Goal: Transaction & Acquisition: Purchase product/service

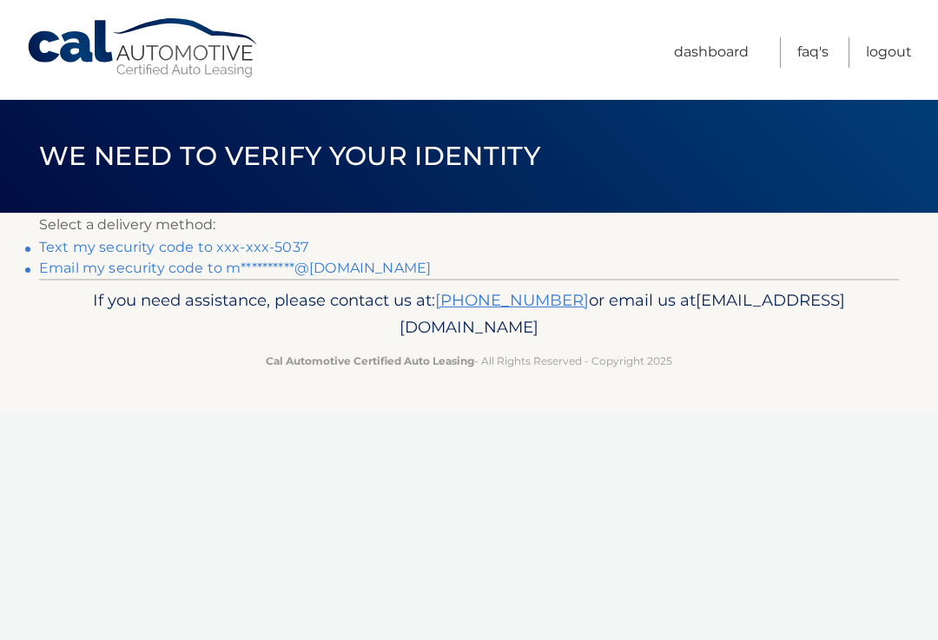
click at [279, 248] on link "Text my security code to xxx-xxx-5037" at bounding box center [173, 247] width 269 height 16
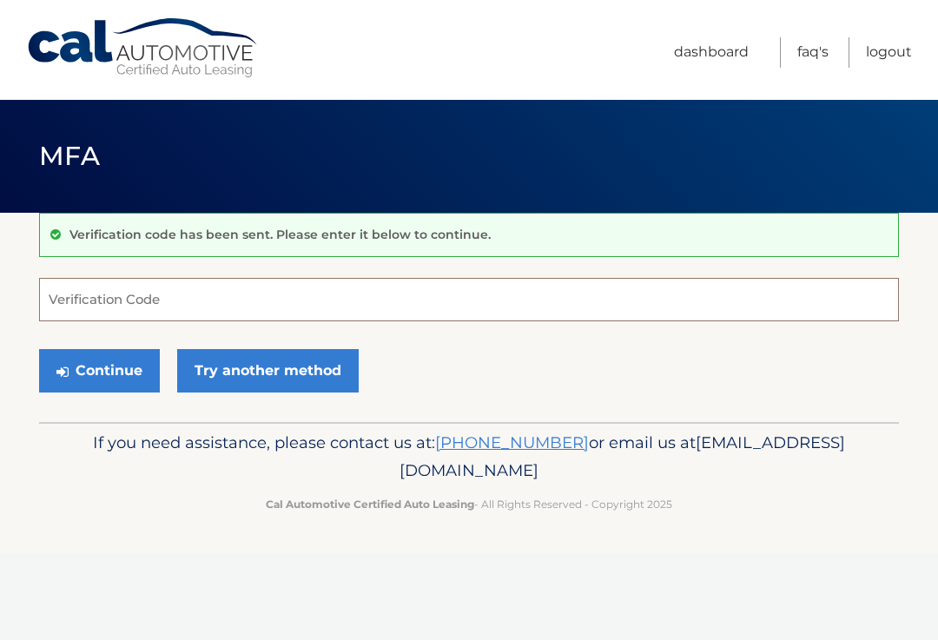
click at [154, 299] on input "Verification Code" at bounding box center [468, 299] width 859 height 43
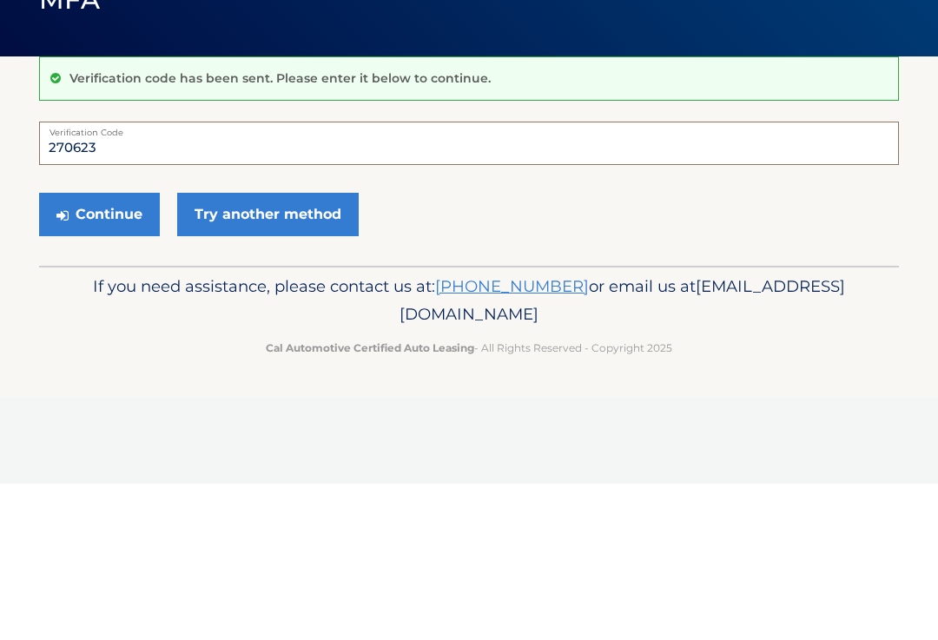
type input "270623"
click at [131, 349] on button "Continue" at bounding box center [99, 370] width 121 height 43
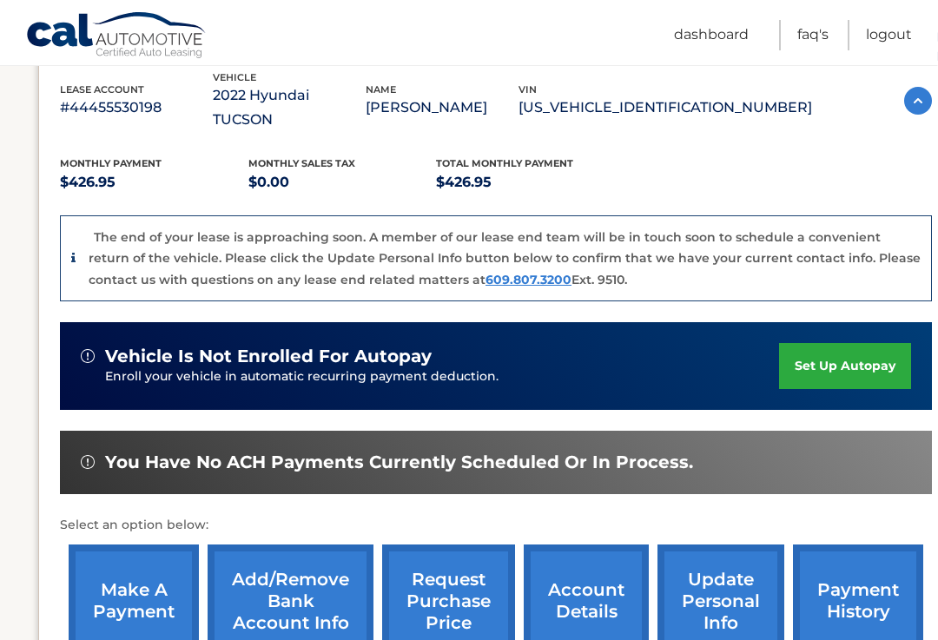
scroll to position [313, 0]
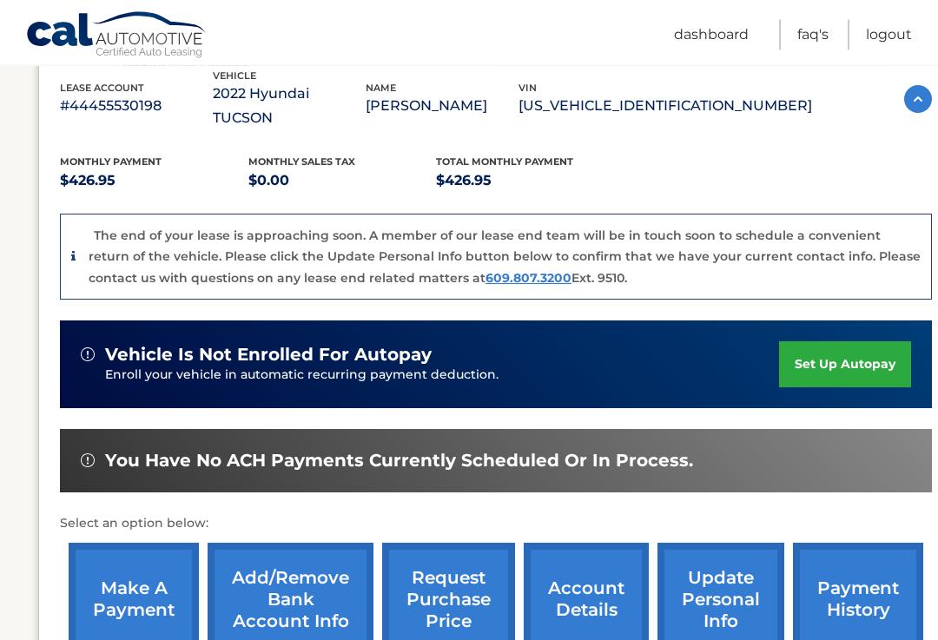
click at [161, 579] on link "make a payment" at bounding box center [134, 600] width 130 height 114
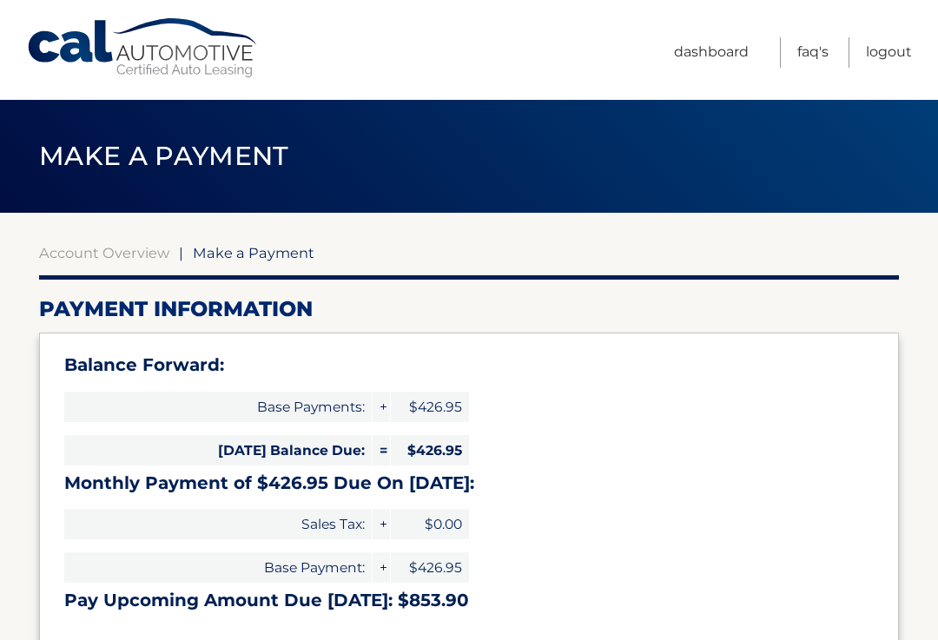
select select "ODkwNjVkNTctOGJjZC00Mjc0LWI0ZDktZTA1MDVhMTIzOTFl"
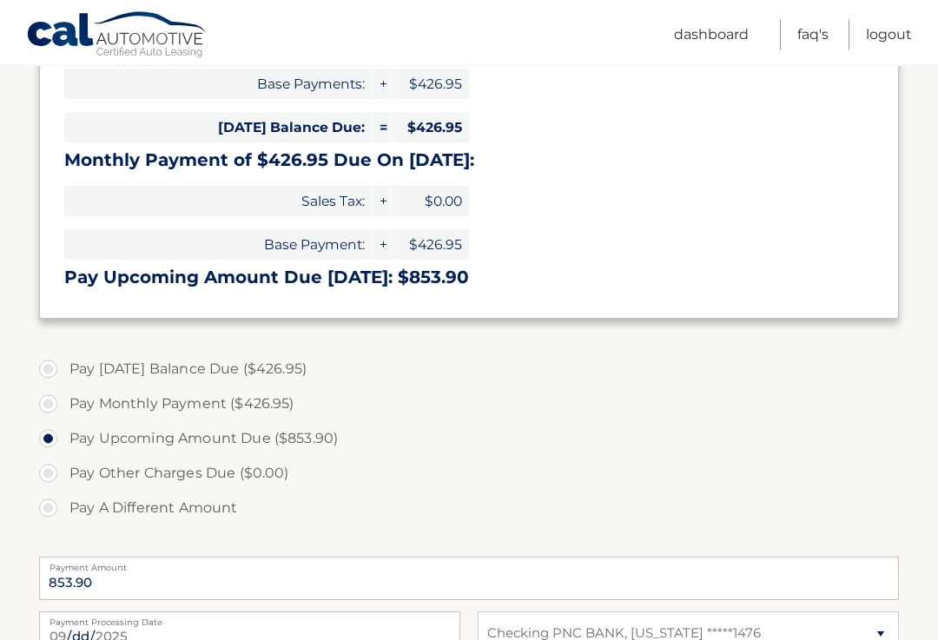
scroll to position [325, 0]
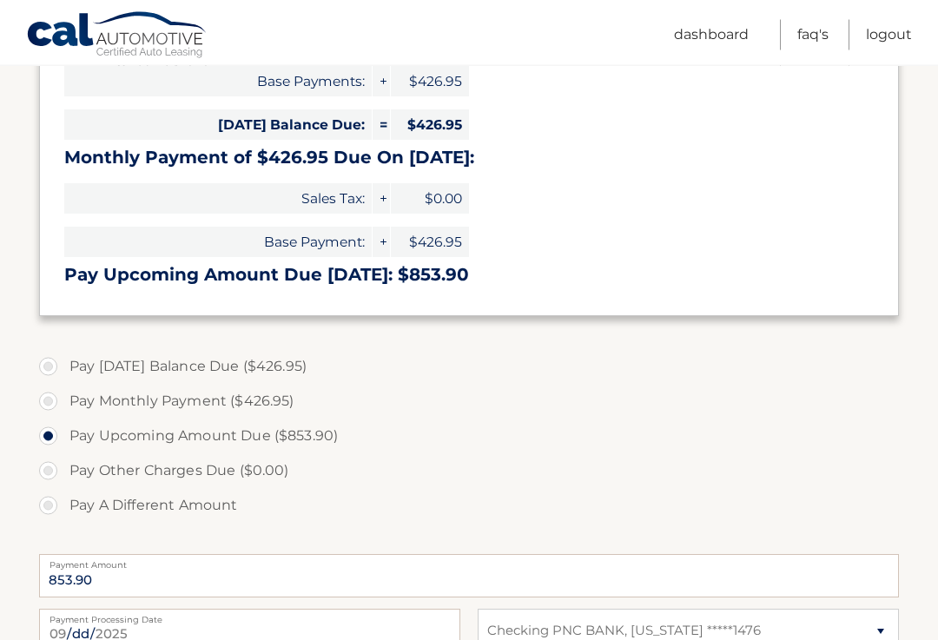
click at [45, 367] on label "Pay Today's Balance Due ($426.95)" at bounding box center [468, 367] width 859 height 35
click at [46, 367] on input "Pay Today's Balance Due ($426.95)" at bounding box center [54, 364] width 17 height 28
radio input "true"
type input "426.95"
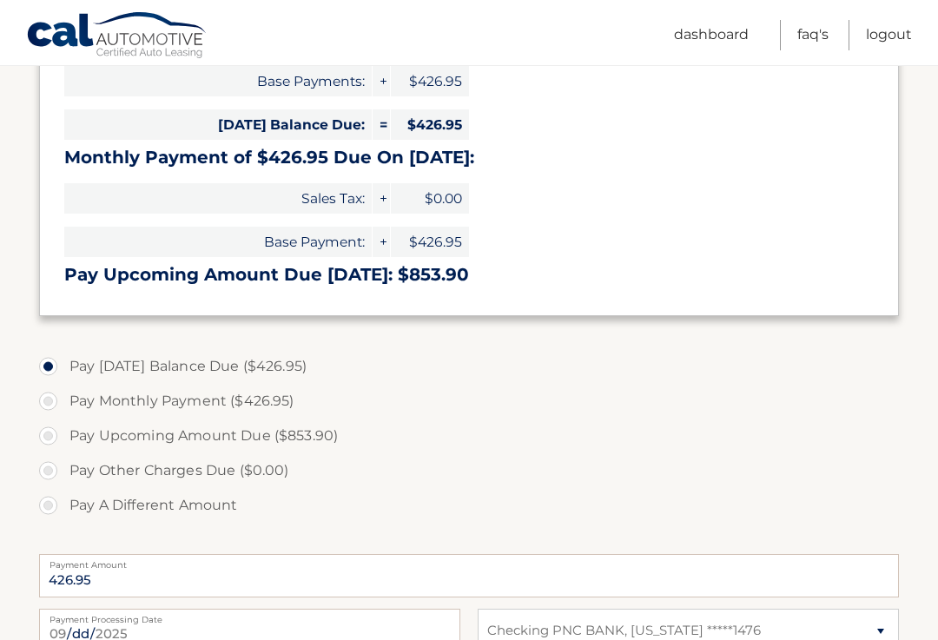
click at [51, 405] on label "Pay Monthly Payment ($426.95)" at bounding box center [468, 401] width 859 height 35
click at [51, 405] on input "Pay Monthly Payment ($426.95)" at bounding box center [54, 398] width 17 height 28
radio input "true"
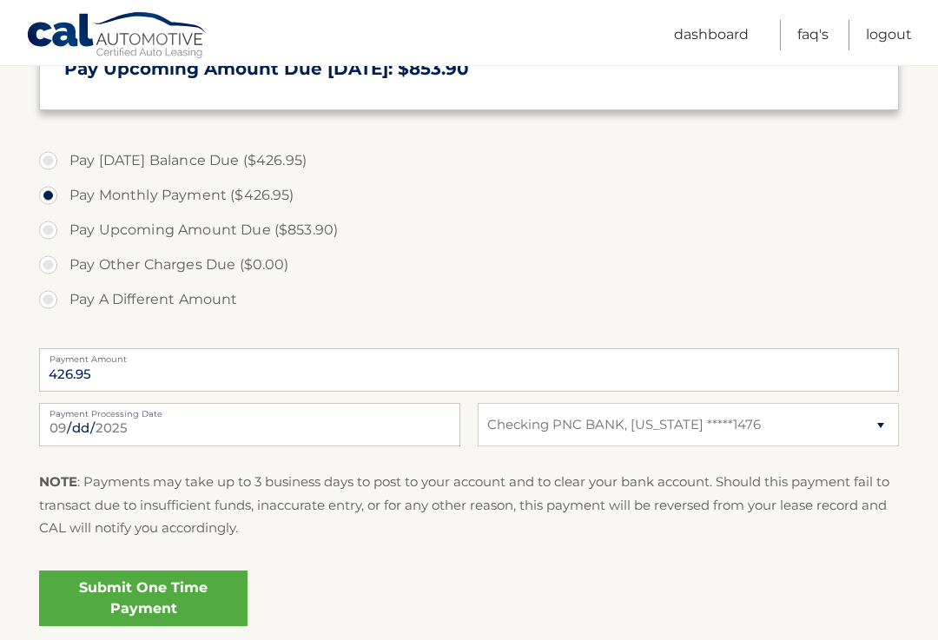
scroll to position [531, 0]
click at [181, 594] on link "Submit One Time Payment" at bounding box center [143, 598] width 208 height 56
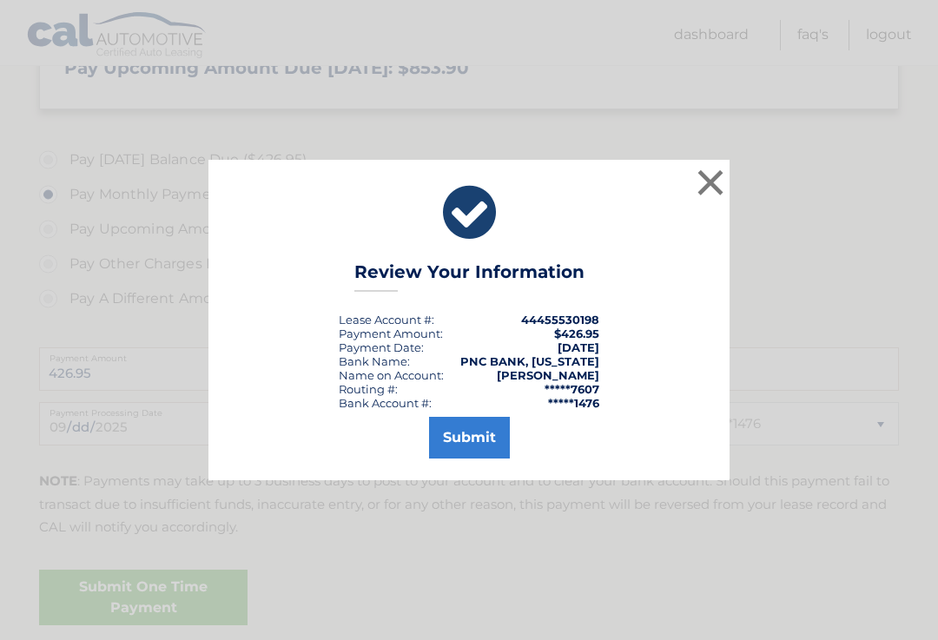
click at [473, 458] on button "Submit" at bounding box center [469, 438] width 81 height 42
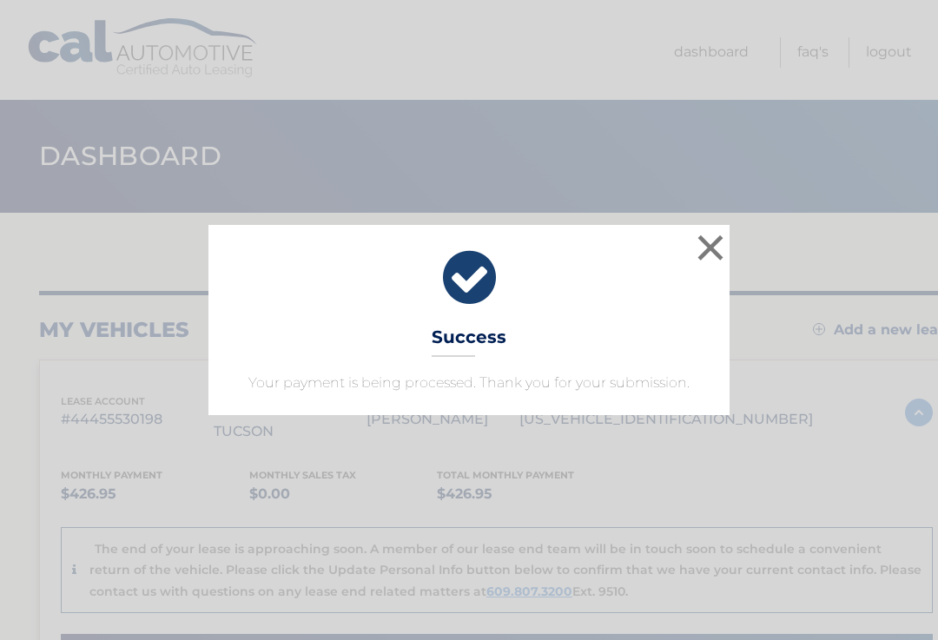
click at [707, 259] on button "×" at bounding box center [710, 247] width 35 height 35
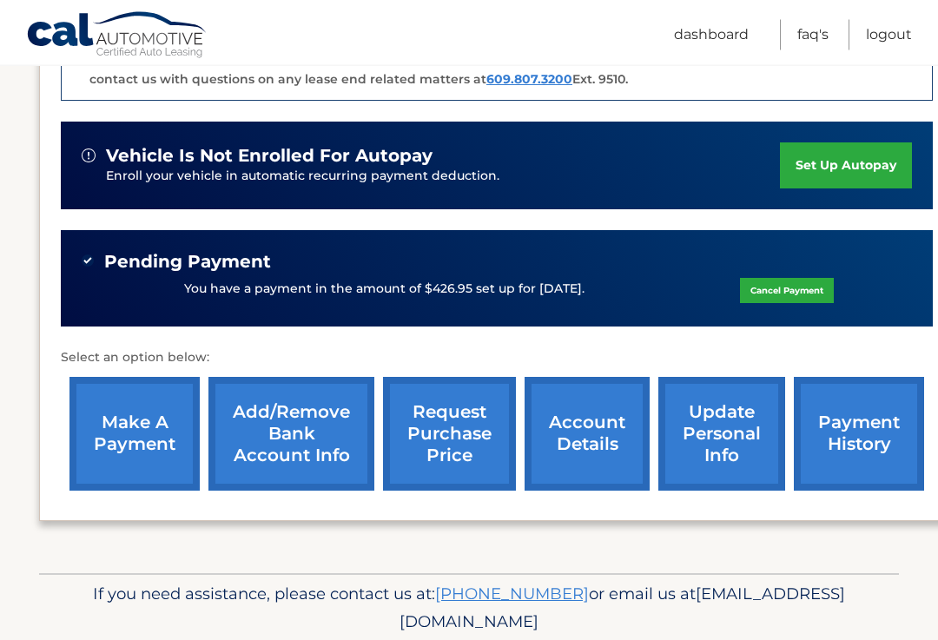
scroll to position [517, 0]
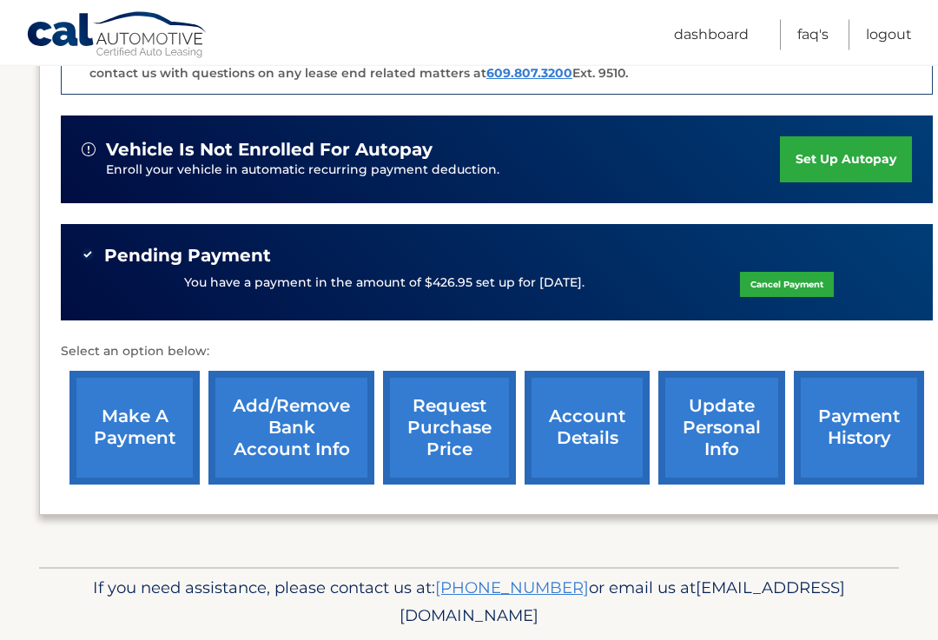
click at [598, 398] on link "account details" at bounding box center [586, 429] width 125 height 114
click at [598, 381] on link "account details" at bounding box center [586, 429] width 125 height 114
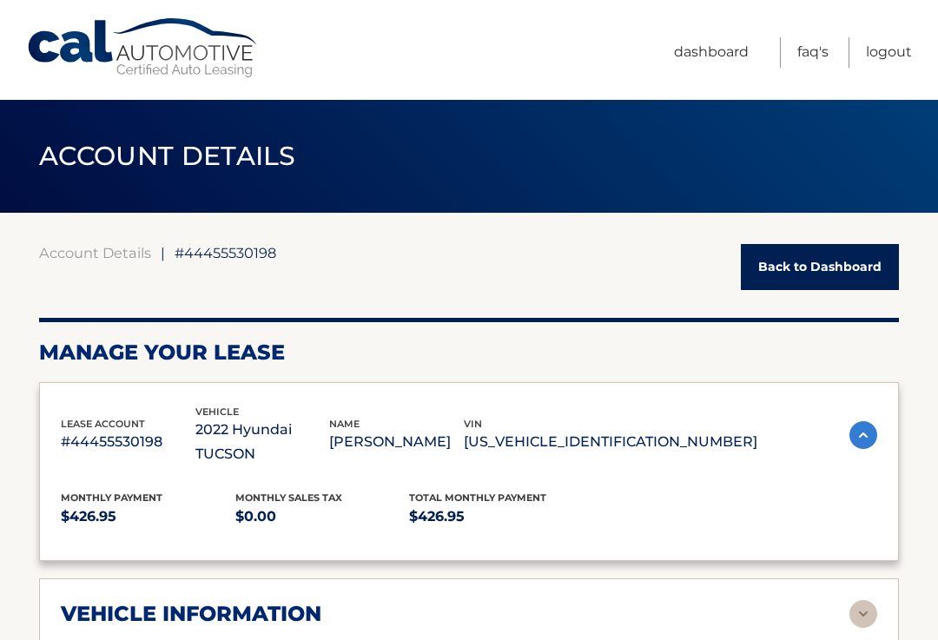
click at [625, 364] on h2 "Manage Your Lease" at bounding box center [468, 352] width 859 height 26
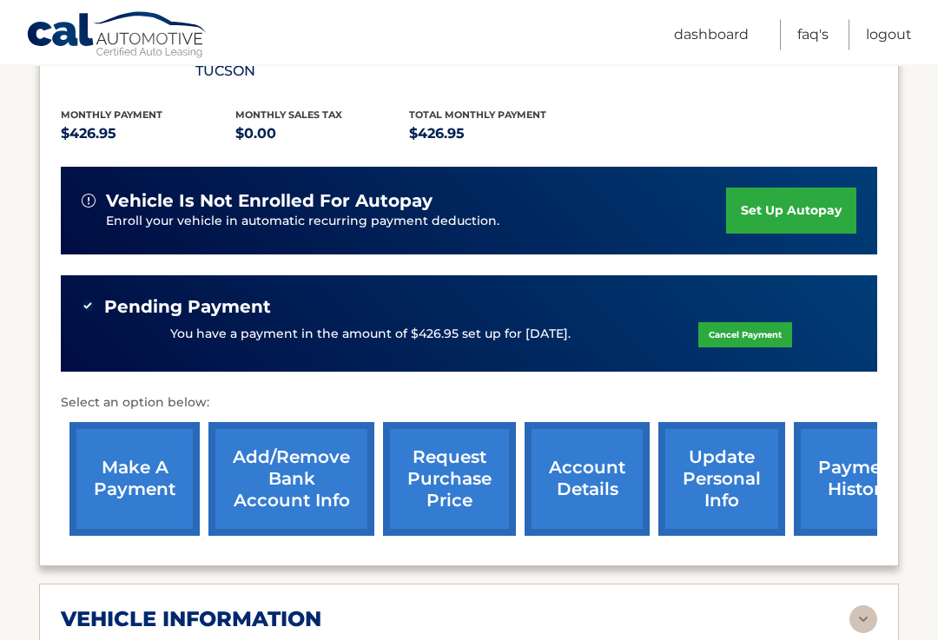
scroll to position [379, 0]
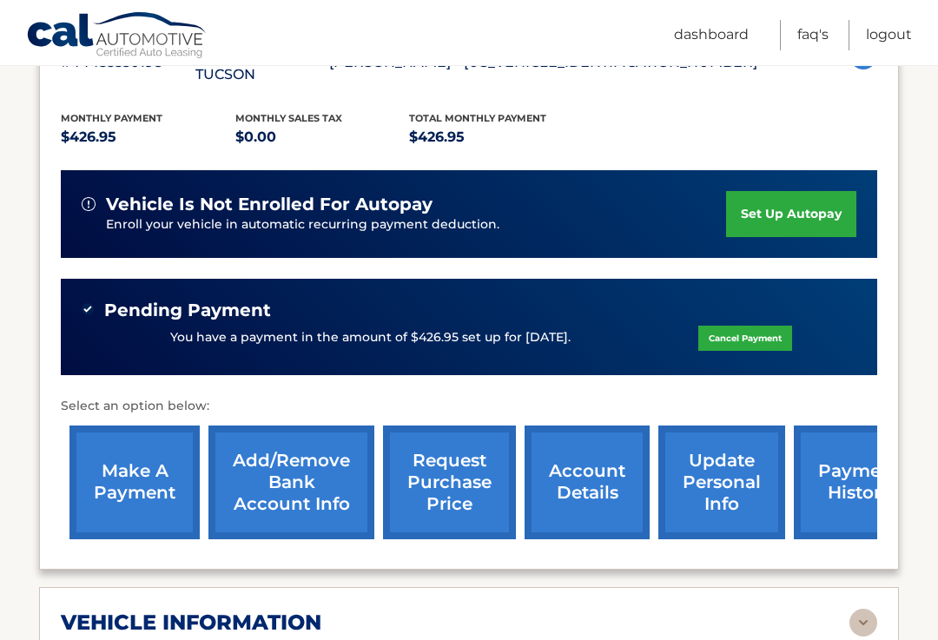
click at [602, 458] on link "account details" at bounding box center [586, 482] width 125 height 114
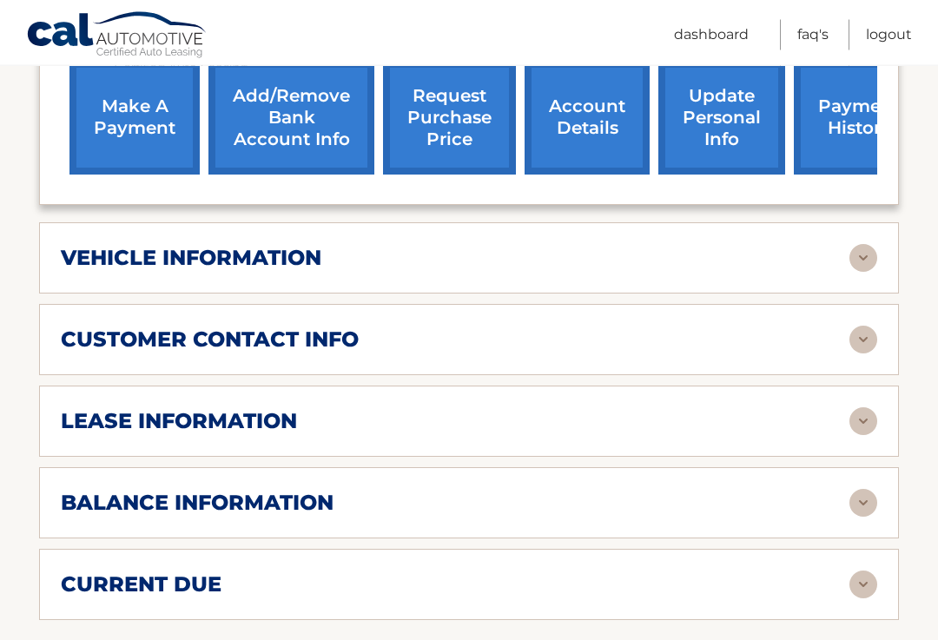
scroll to position [744, 0]
click at [854, 407] on img at bounding box center [863, 421] width 28 height 28
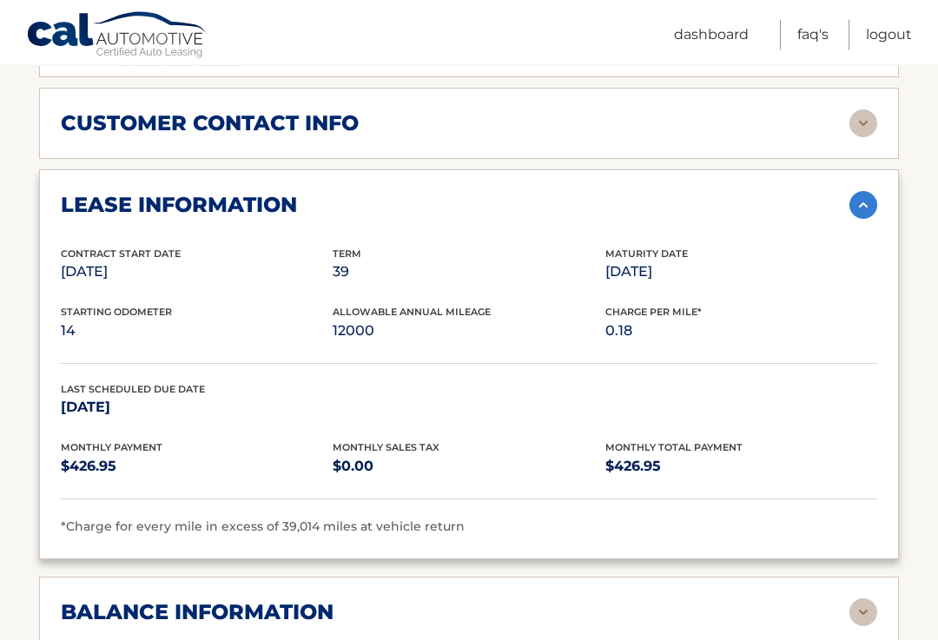
scroll to position [954, 0]
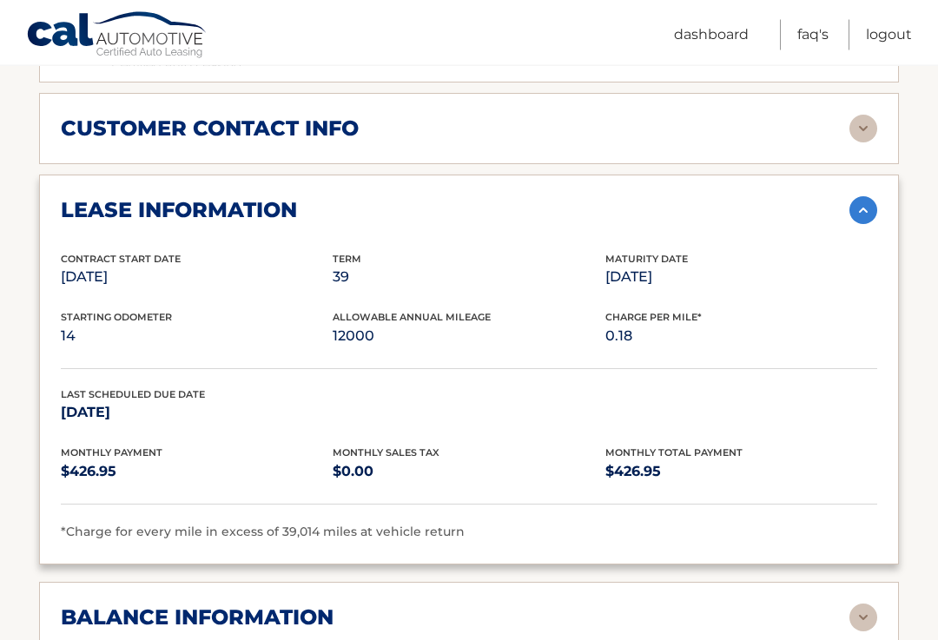
click at [708, 27] on link "Dashboard" at bounding box center [711, 35] width 75 height 30
click at [721, 43] on link "Dashboard" at bounding box center [711, 35] width 75 height 30
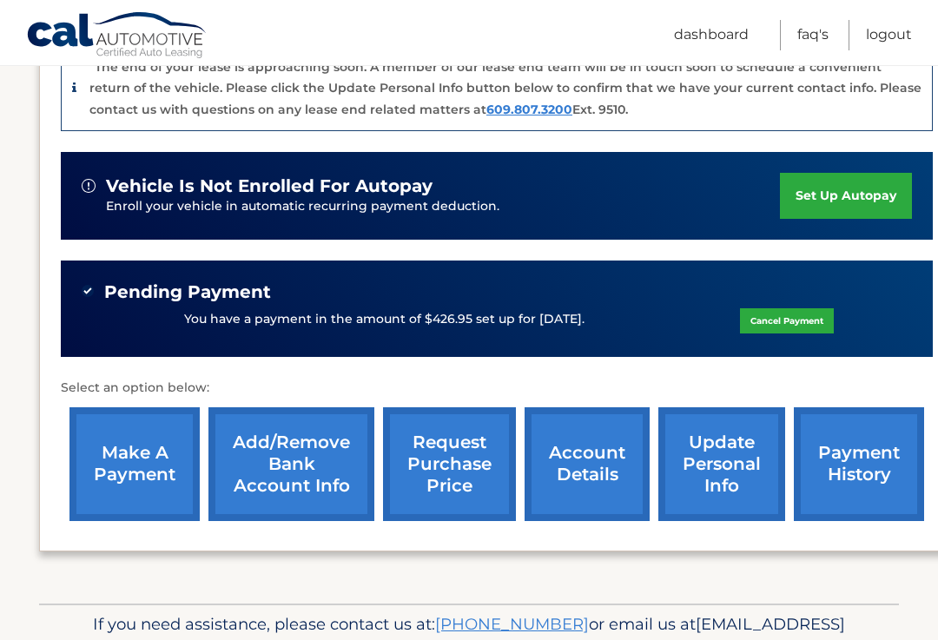
scroll to position [482, 0]
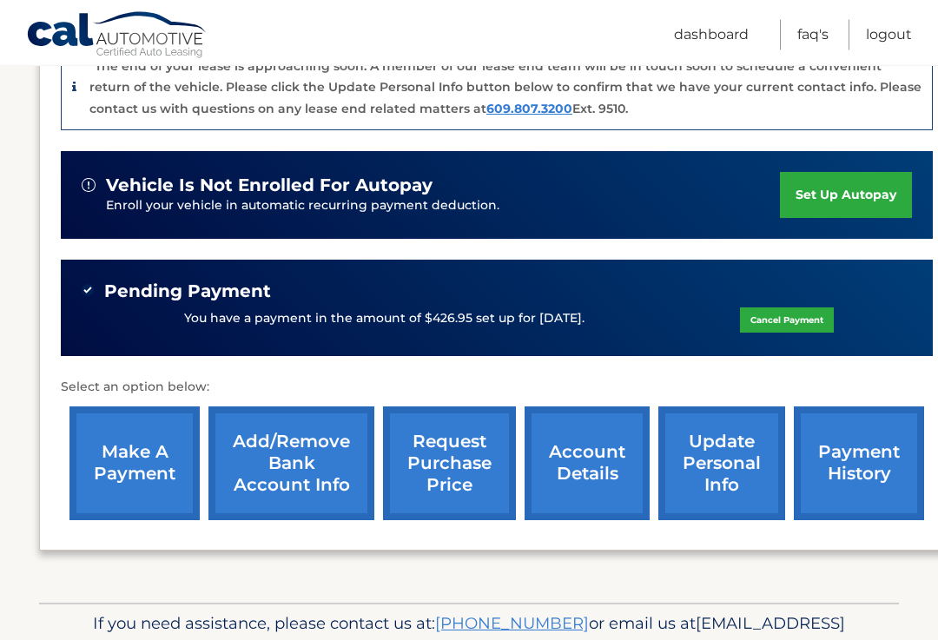
click at [464, 446] on link "request purchase price" at bounding box center [449, 464] width 133 height 114
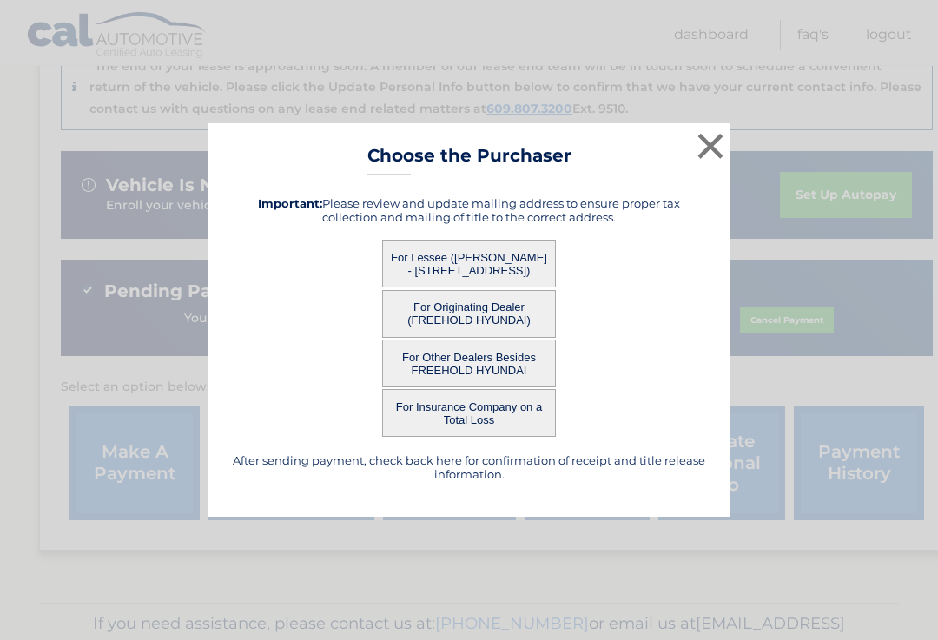
click at [701, 155] on button "×" at bounding box center [710, 145] width 35 height 35
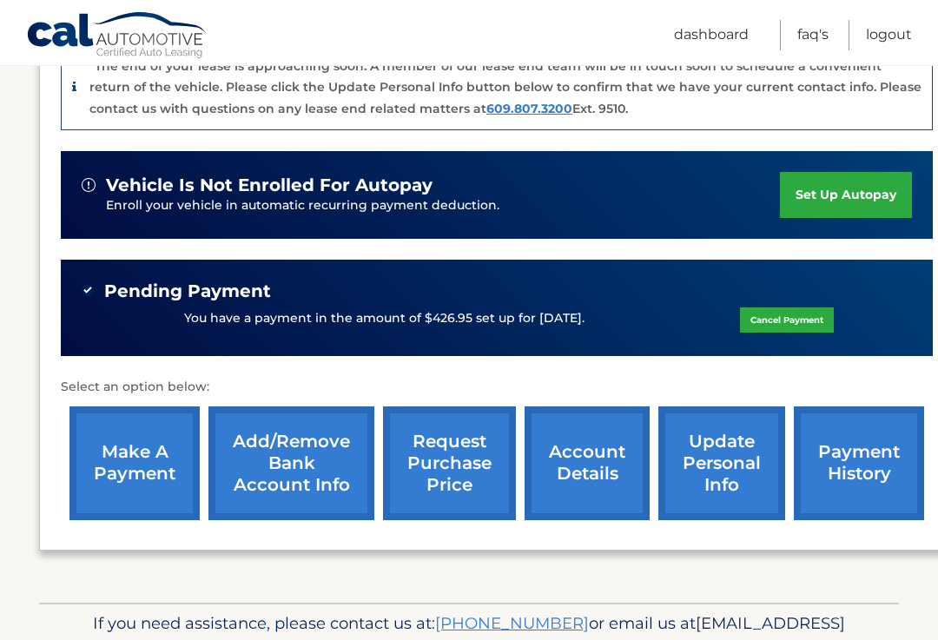
click at [861, 438] on link "payment history" at bounding box center [858, 463] width 130 height 114
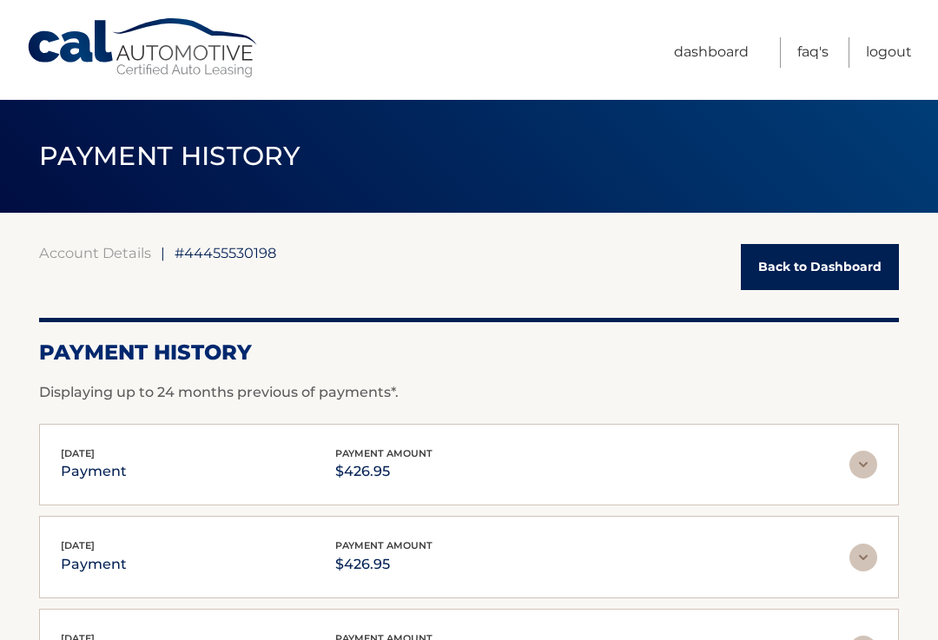
click at [701, 67] on link "Dashboard" at bounding box center [711, 52] width 75 height 30
click at [707, 53] on link "Dashboard" at bounding box center [711, 52] width 75 height 30
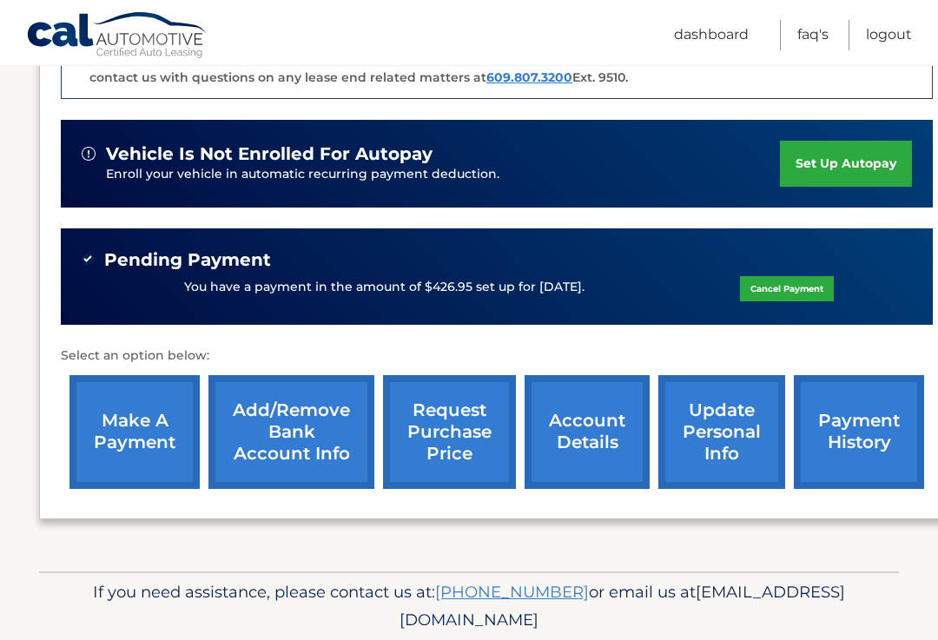
scroll to position [517, 0]
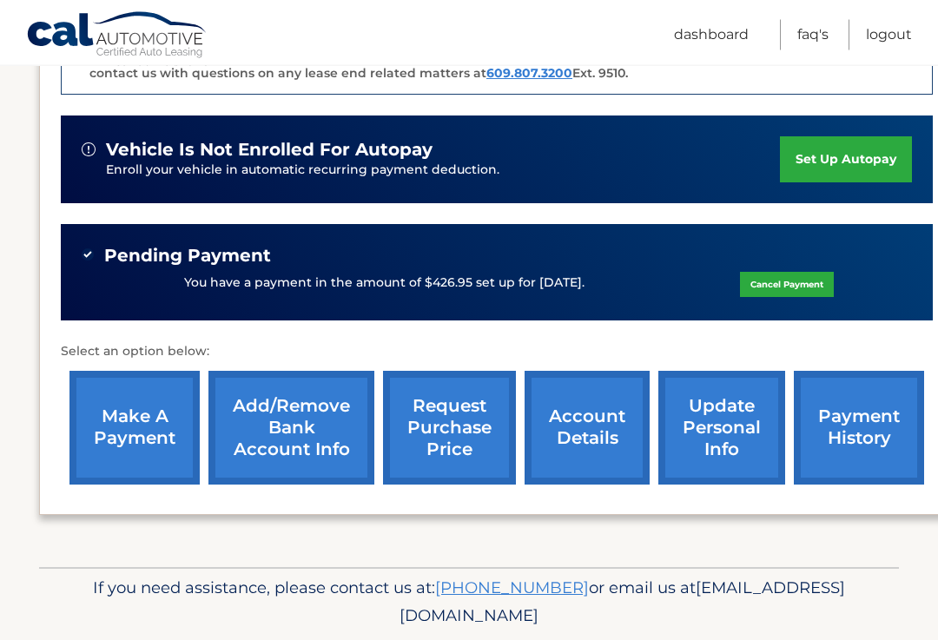
click at [575, 396] on link "account details" at bounding box center [586, 429] width 125 height 114
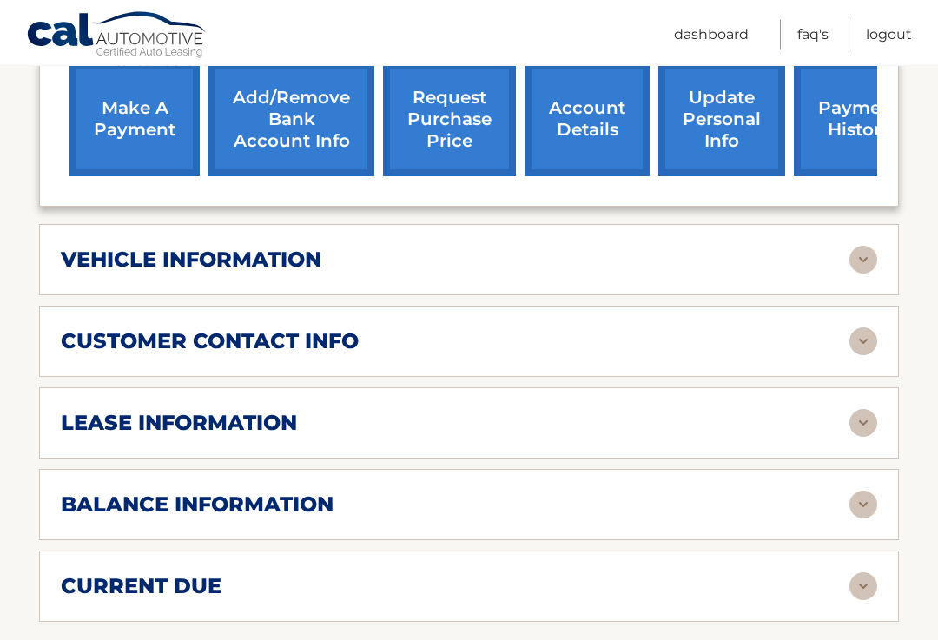
scroll to position [743, 0]
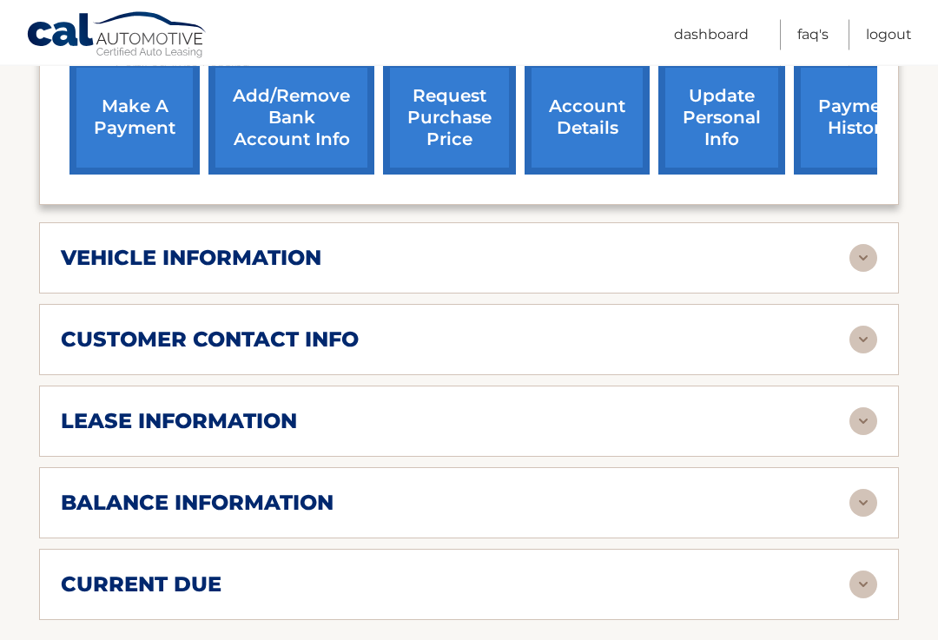
click at [866, 408] on img at bounding box center [863, 422] width 28 height 28
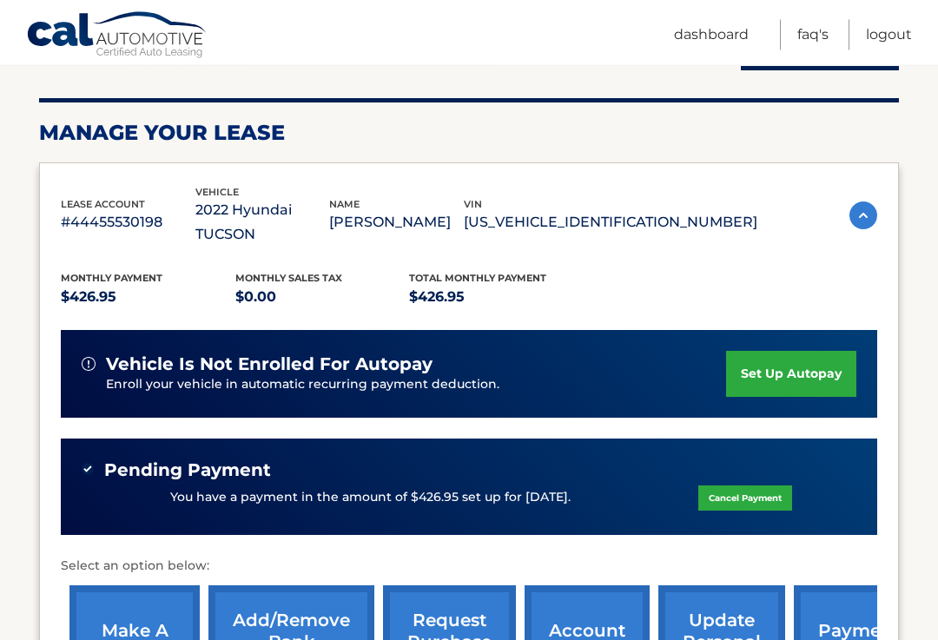
scroll to position [214, 0]
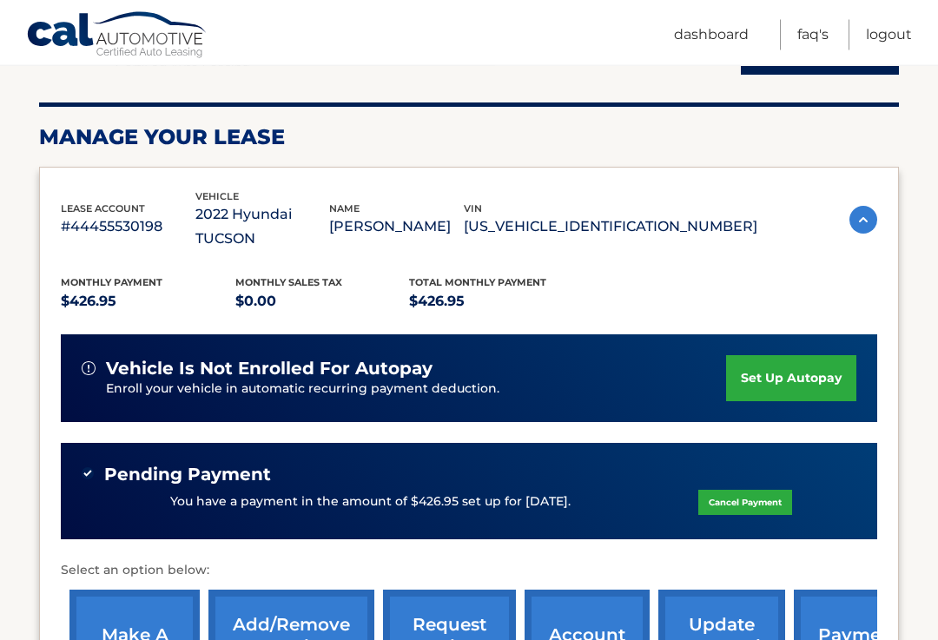
click at [879, 36] on link "Logout" at bounding box center [888, 35] width 46 height 30
